Goal: Information Seeking & Learning: Learn about a topic

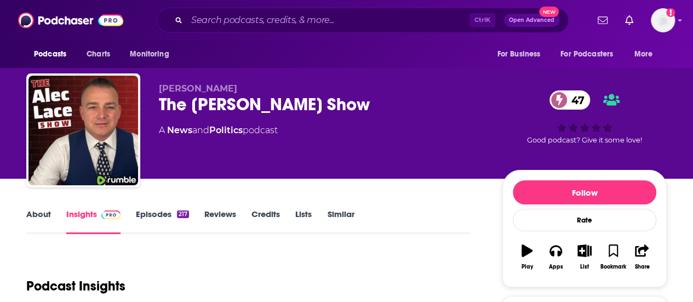
scroll to position [8, 0]
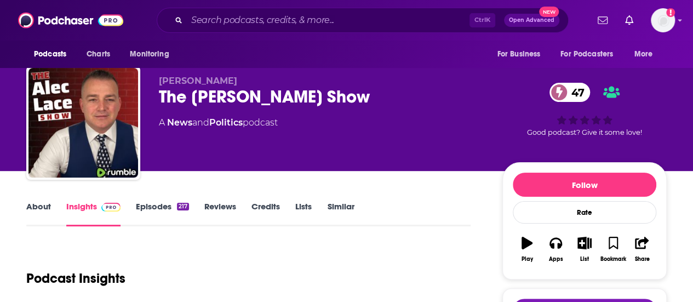
click at [208, 18] on input "Search podcasts, credits, & more..." at bounding box center [328, 21] width 283 height 18
type input "Capitalisn't"
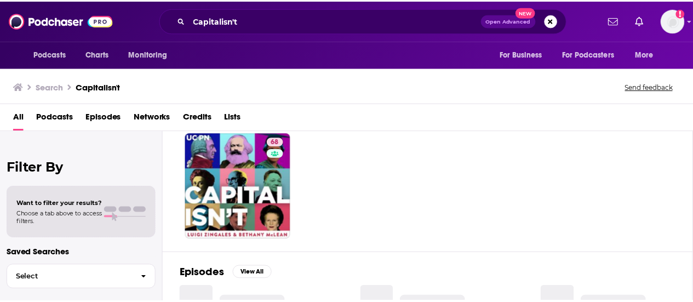
scroll to position [39, 0]
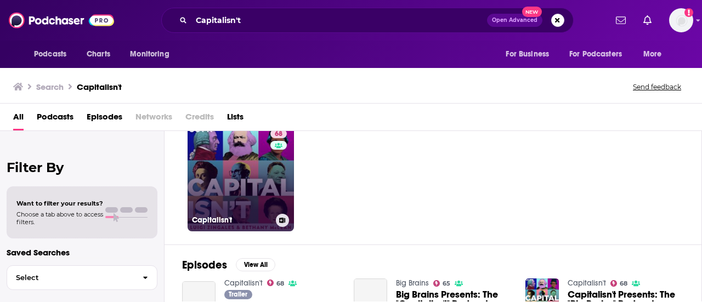
click at [264, 161] on link "68 Capitalisn't" at bounding box center [240, 178] width 106 height 106
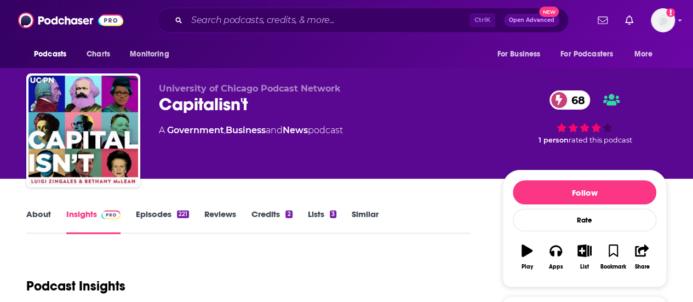
click at [37, 211] on link "About" at bounding box center [38, 221] width 25 height 25
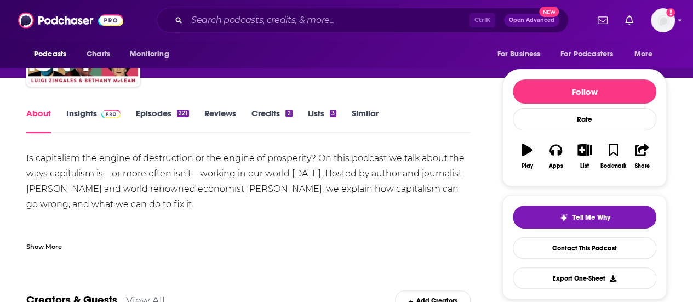
scroll to position [102, 0]
